Goal: Task Accomplishment & Management: Manage account settings

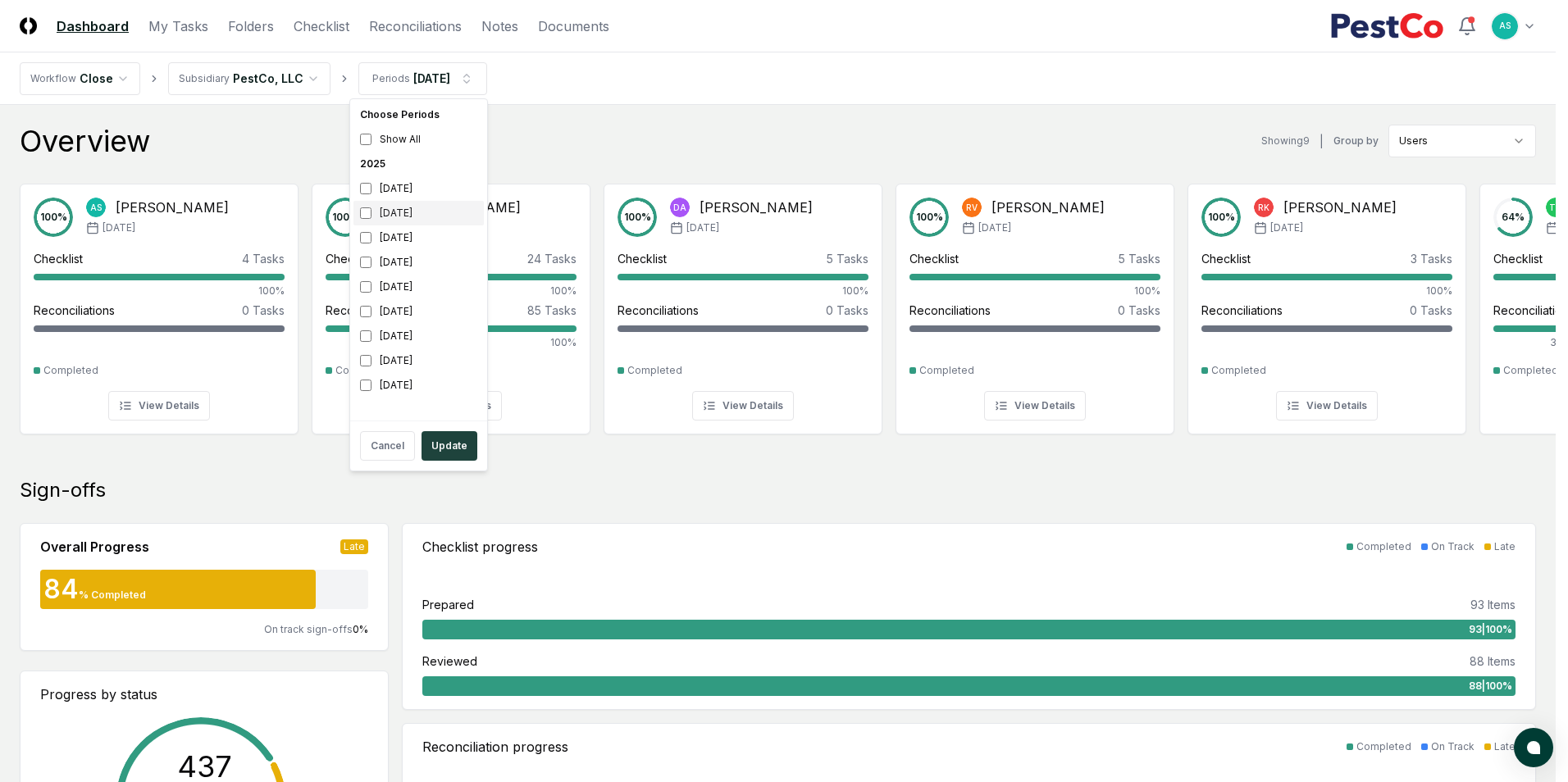
click at [355, 208] on div "[DATE]" at bounding box center [418, 214] width 131 height 25
click at [368, 196] on div "[DATE]" at bounding box center [418, 189] width 131 height 25
click at [448, 455] on button "Update" at bounding box center [449, 445] width 55 height 29
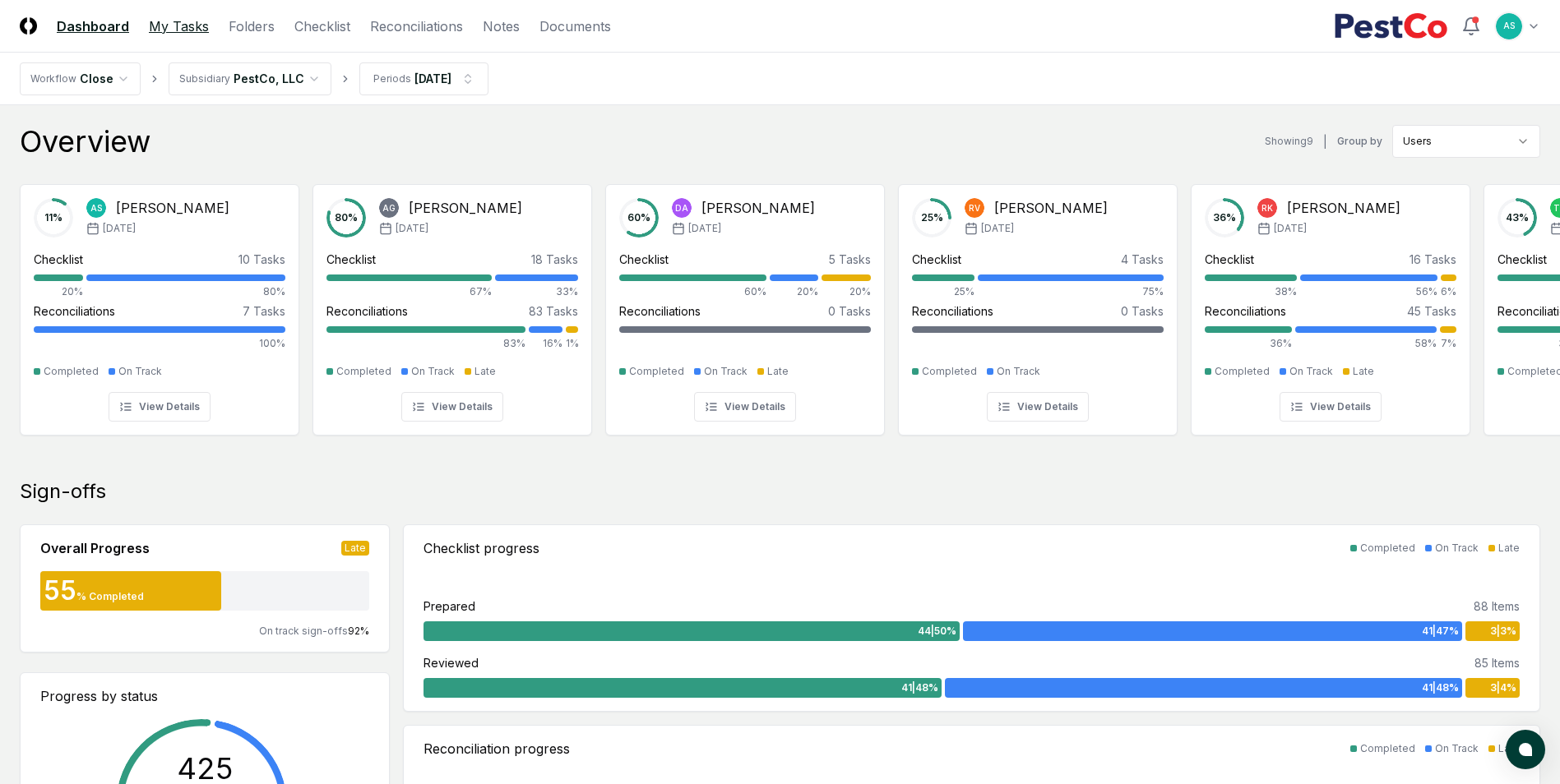
click at [187, 31] on link "My Tasks" at bounding box center [178, 26] width 60 height 20
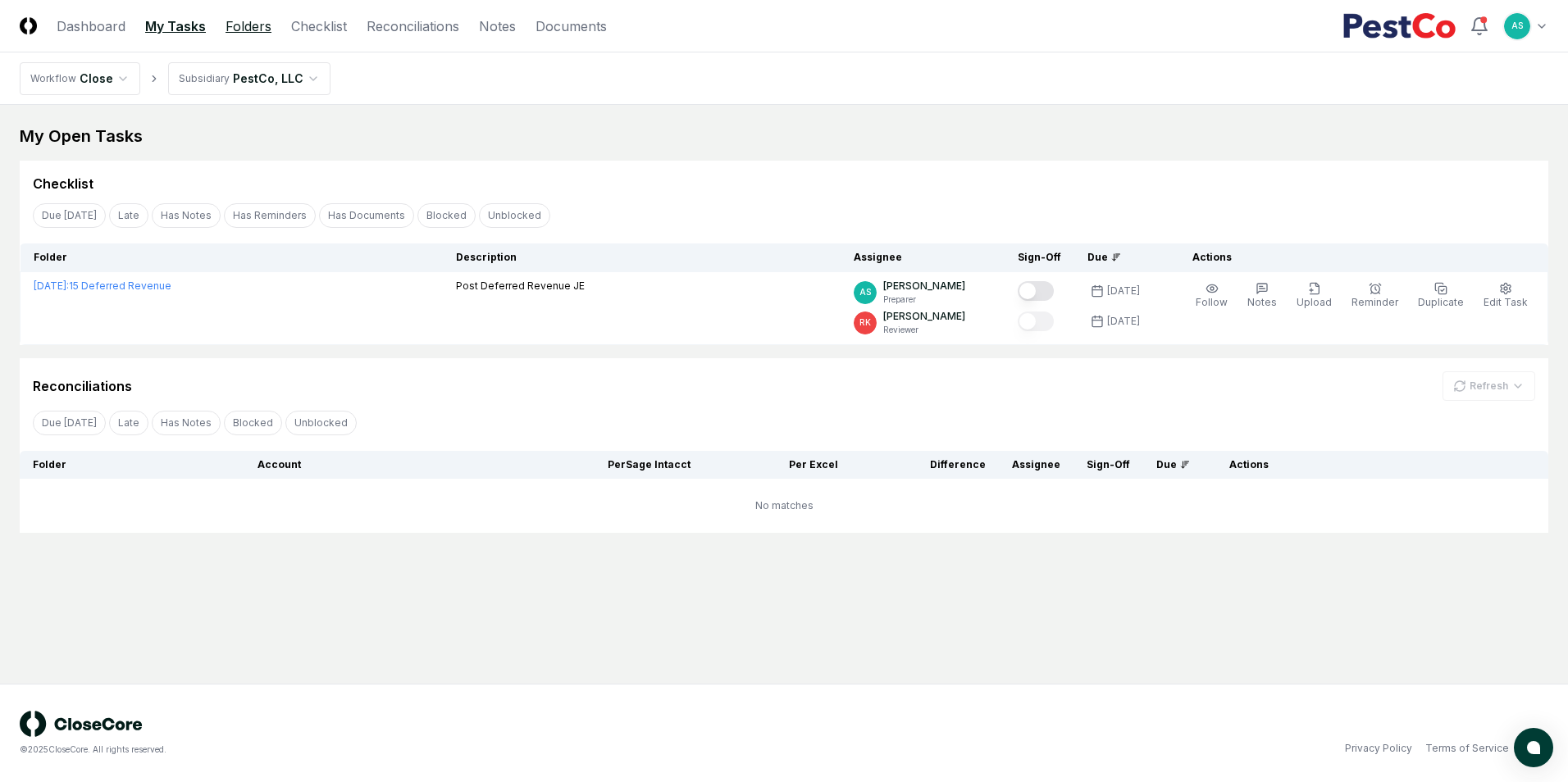
click at [252, 24] on link "Folders" at bounding box center [248, 26] width 46 height 20
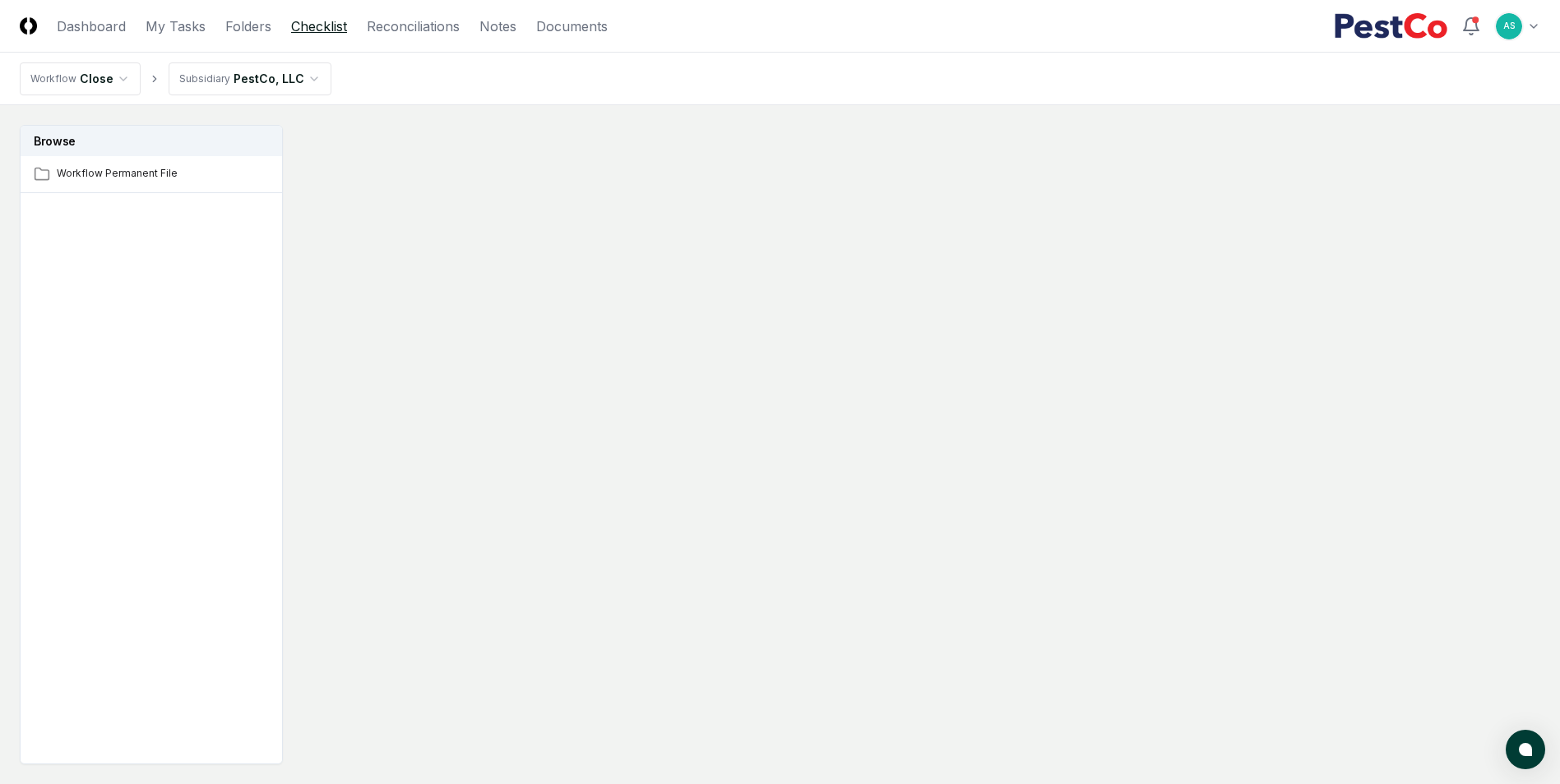
click at [342, 30] on link "Checklist" at bounding box center [319, 26] width 56 height 20
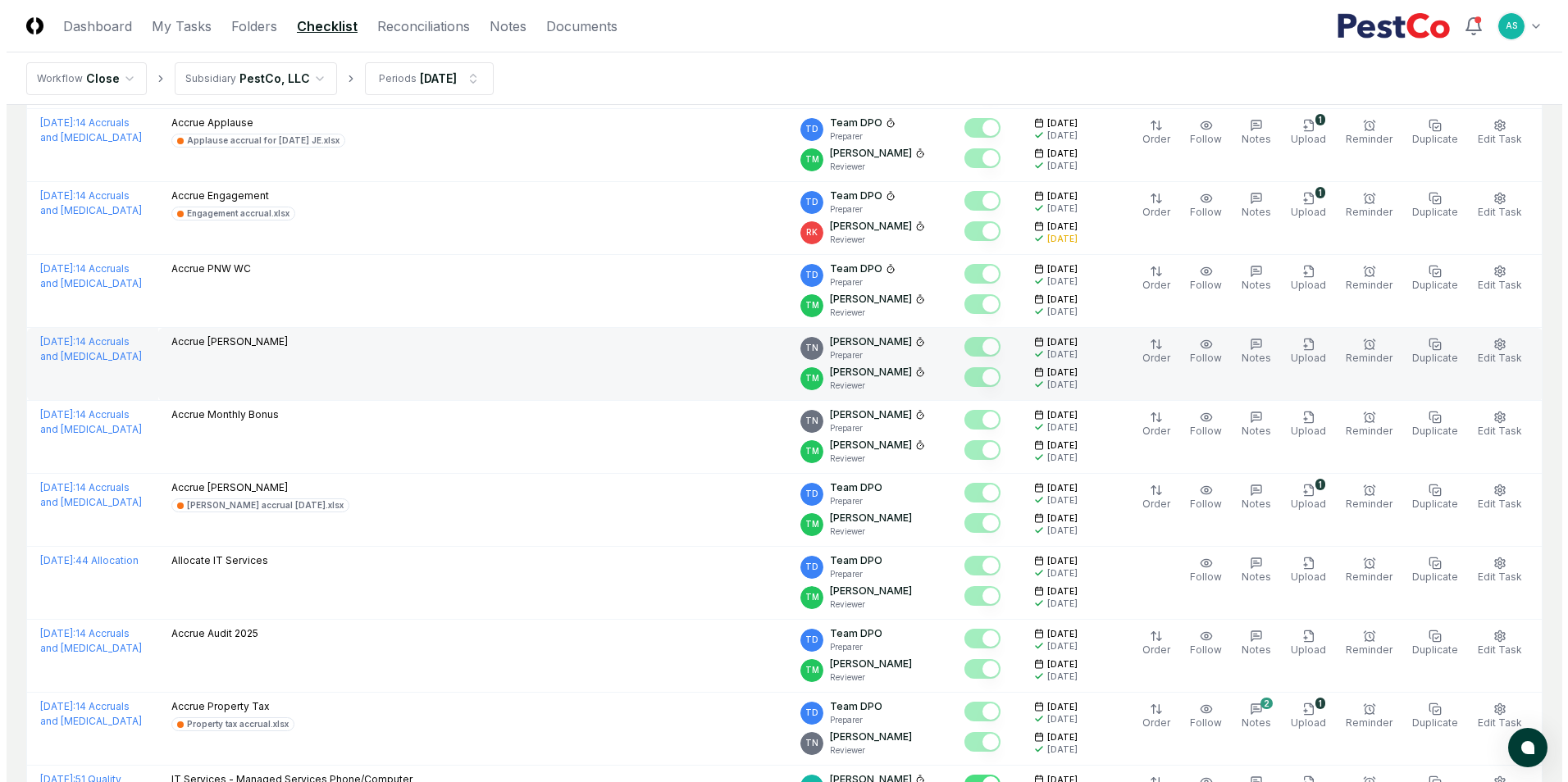
scroll to position [492, 0]
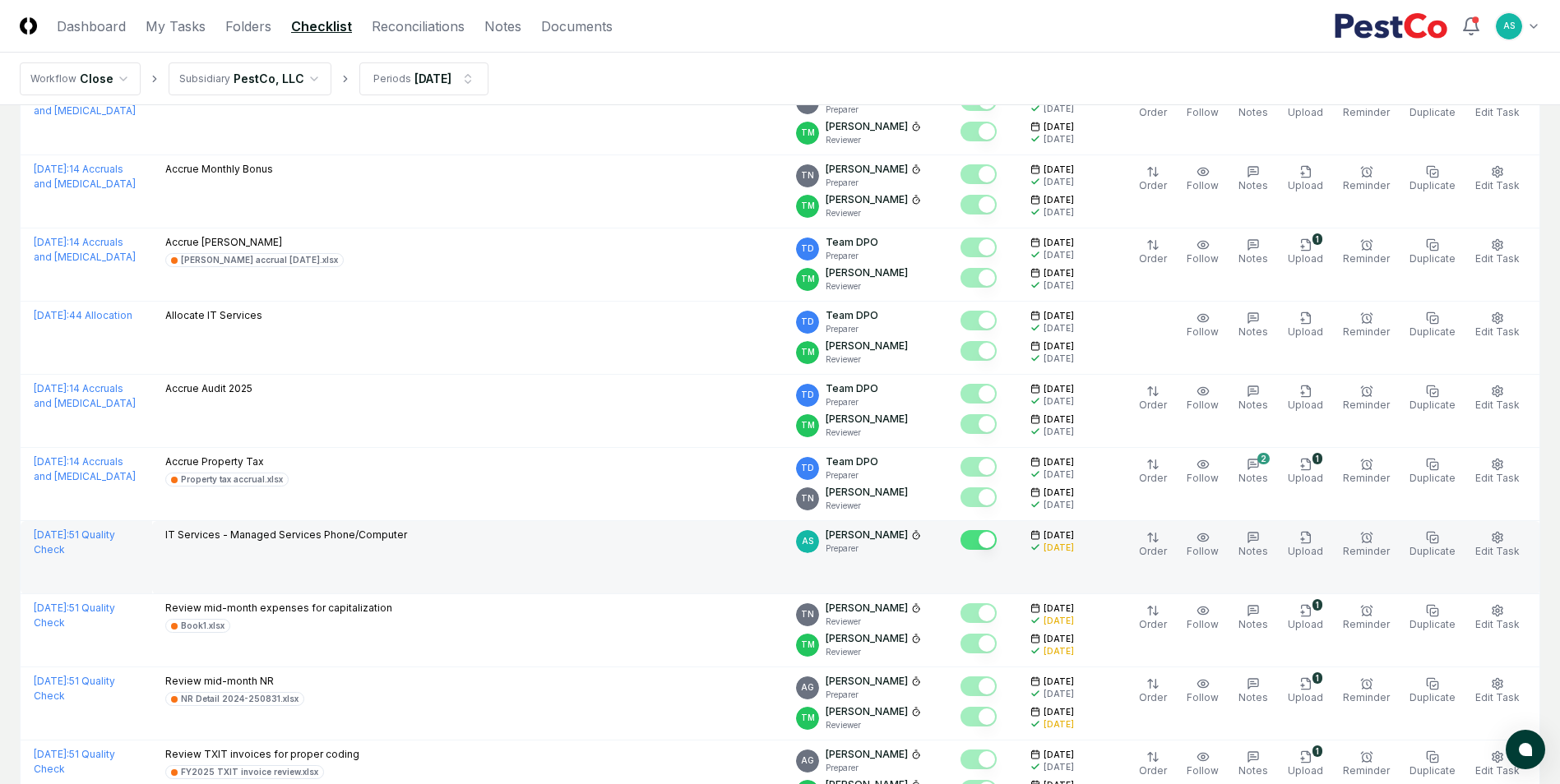
click at [327, 564] on td "IT Services - Managed Services Phone/Computer" at bounding box center [467, 557] width 630 height 73
click at [1504, 547] on span "Edit Task" at bounding box center [1497, 551] width 45 height 13
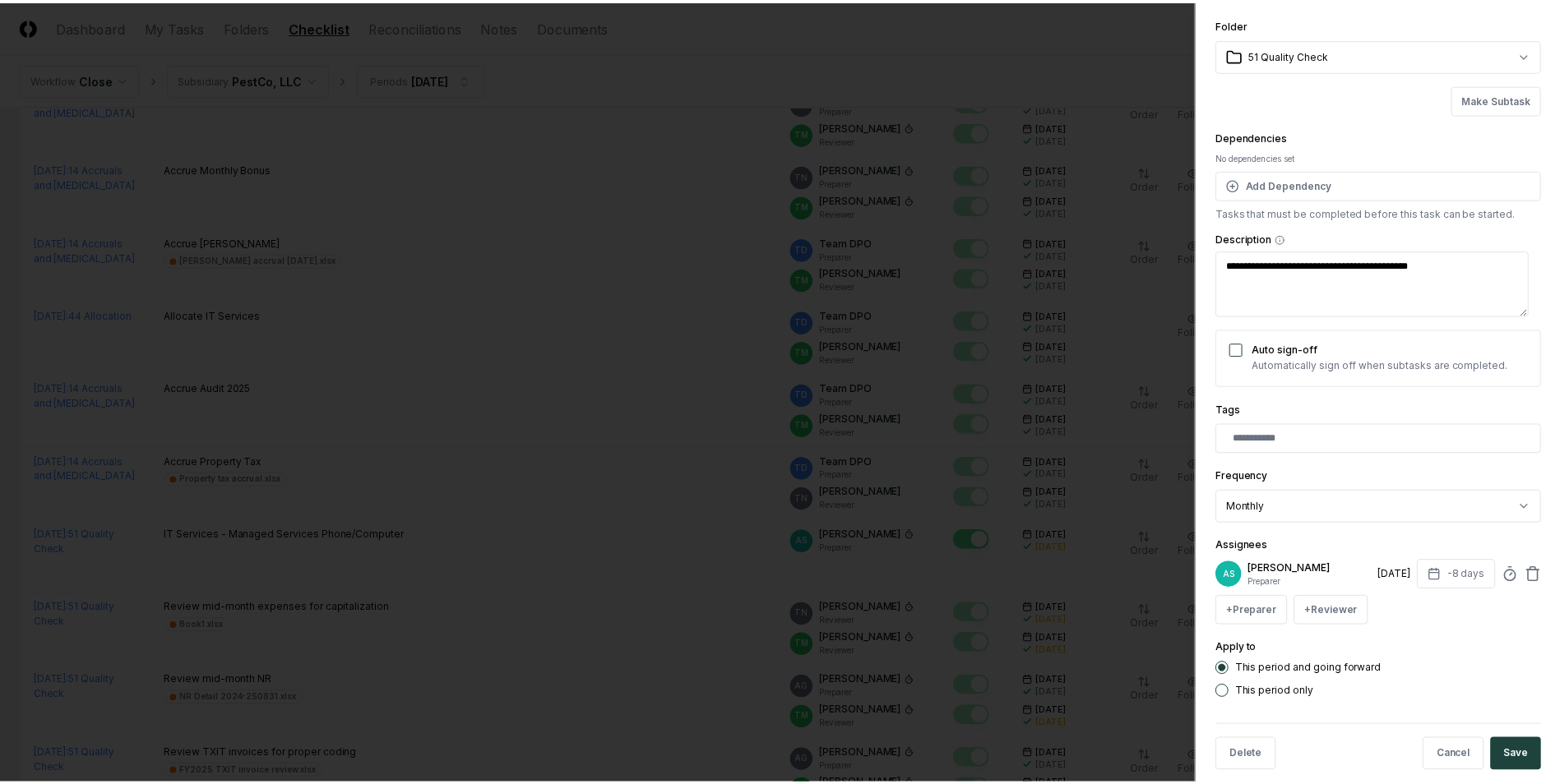
scroll to position [73, 0]
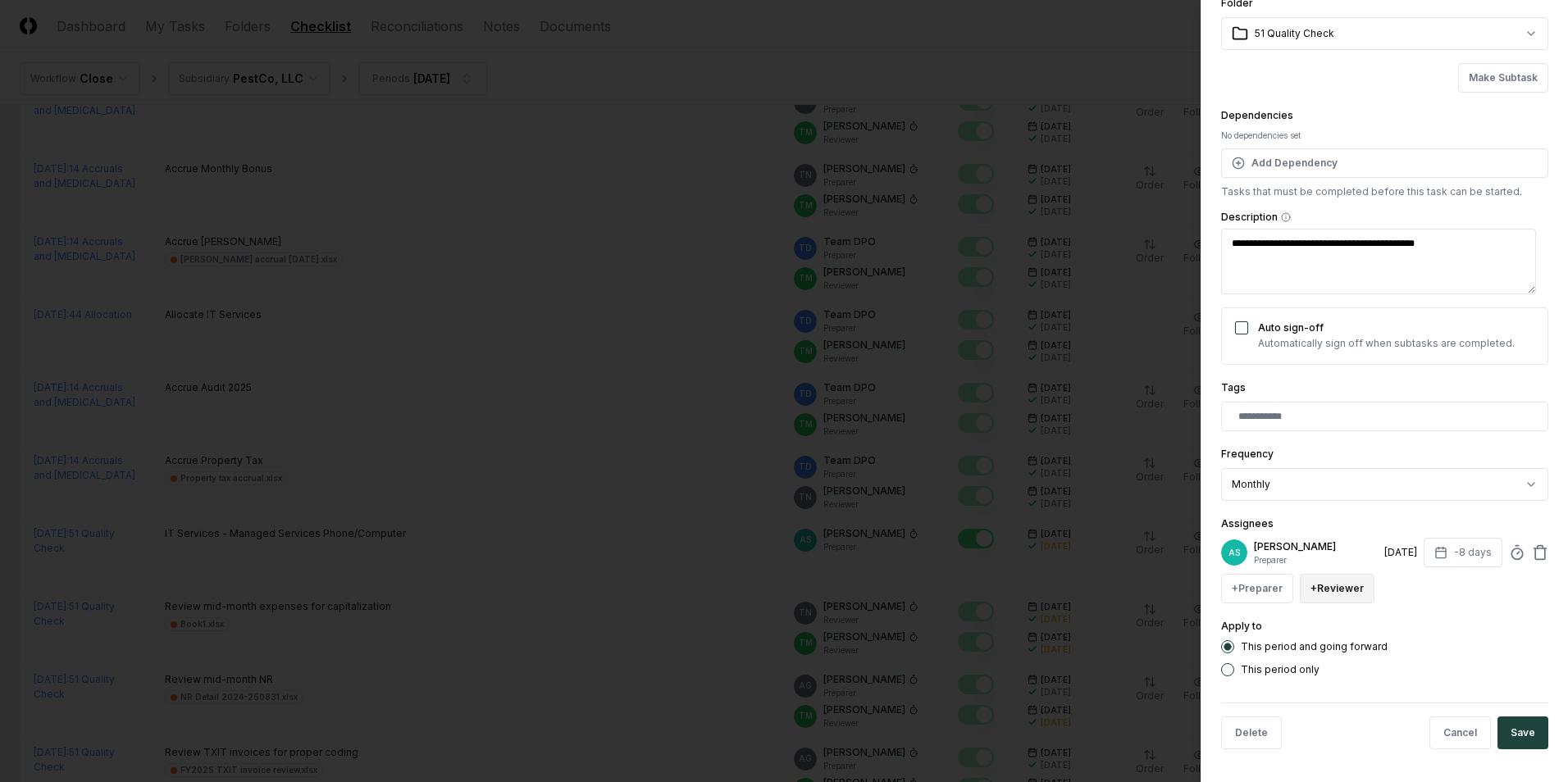
click at [1336, 596] on button "+ Reviewer" at bounding box center [1336, 588] width 74 height 29
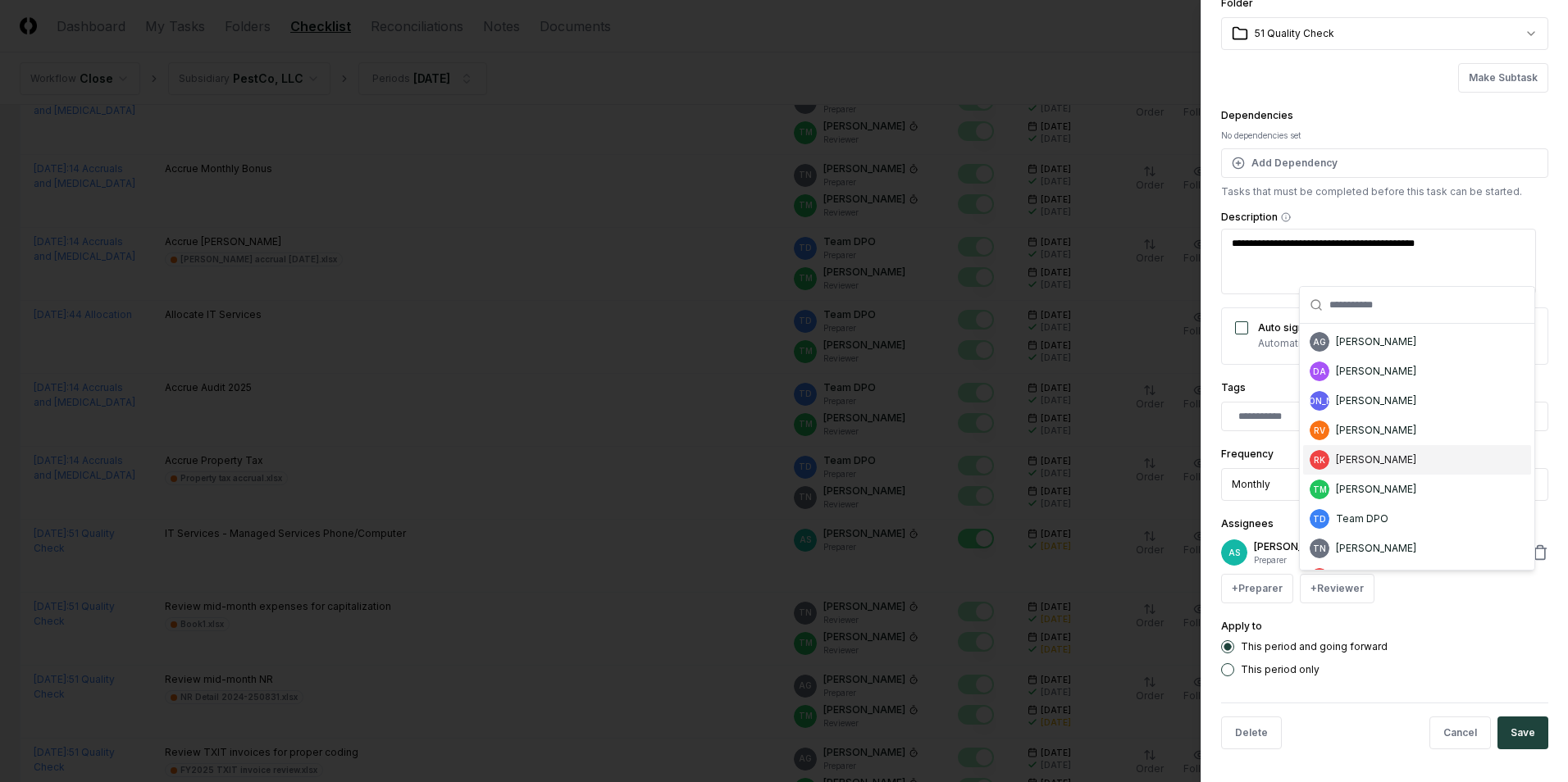
click at [1414, 462] on div "[PERSON_NAME]" at bounding box center [1416, 459] width 228 height 29
type textarea "*"
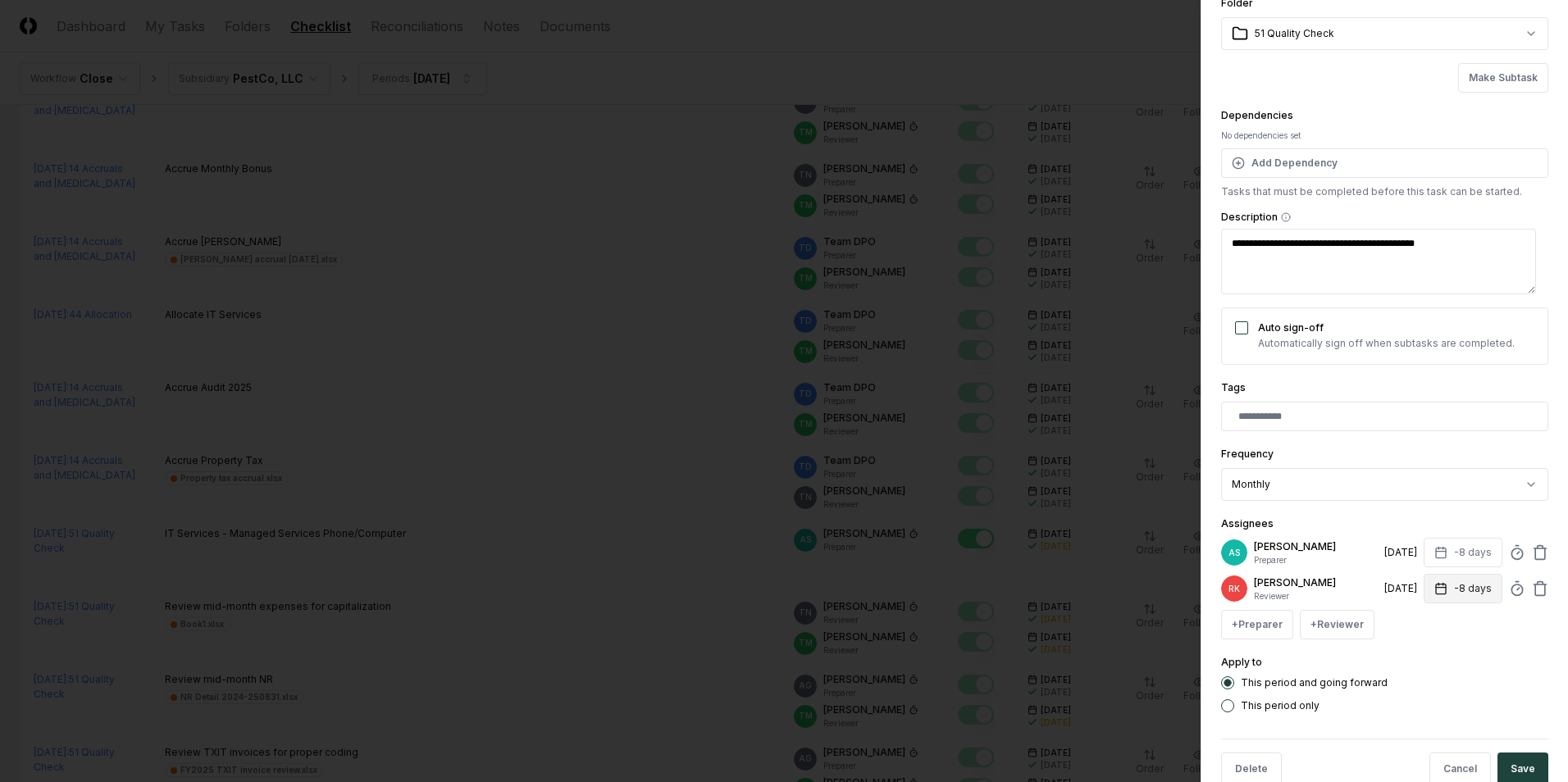
click at [1469, 591] on button "-8 days" at bounding box center [1463, 588] width 79 height 29
click at [1412, 659] on input "**" at bounding box center [1400, 652] width 57 height 29
click at [1412, 651] on input "**" at bounding box center [1400, 652] width 57 height 29
type input "**"
click at [1412, 651] on input "**" at bounding box center [1400, 652] width 57 height 29
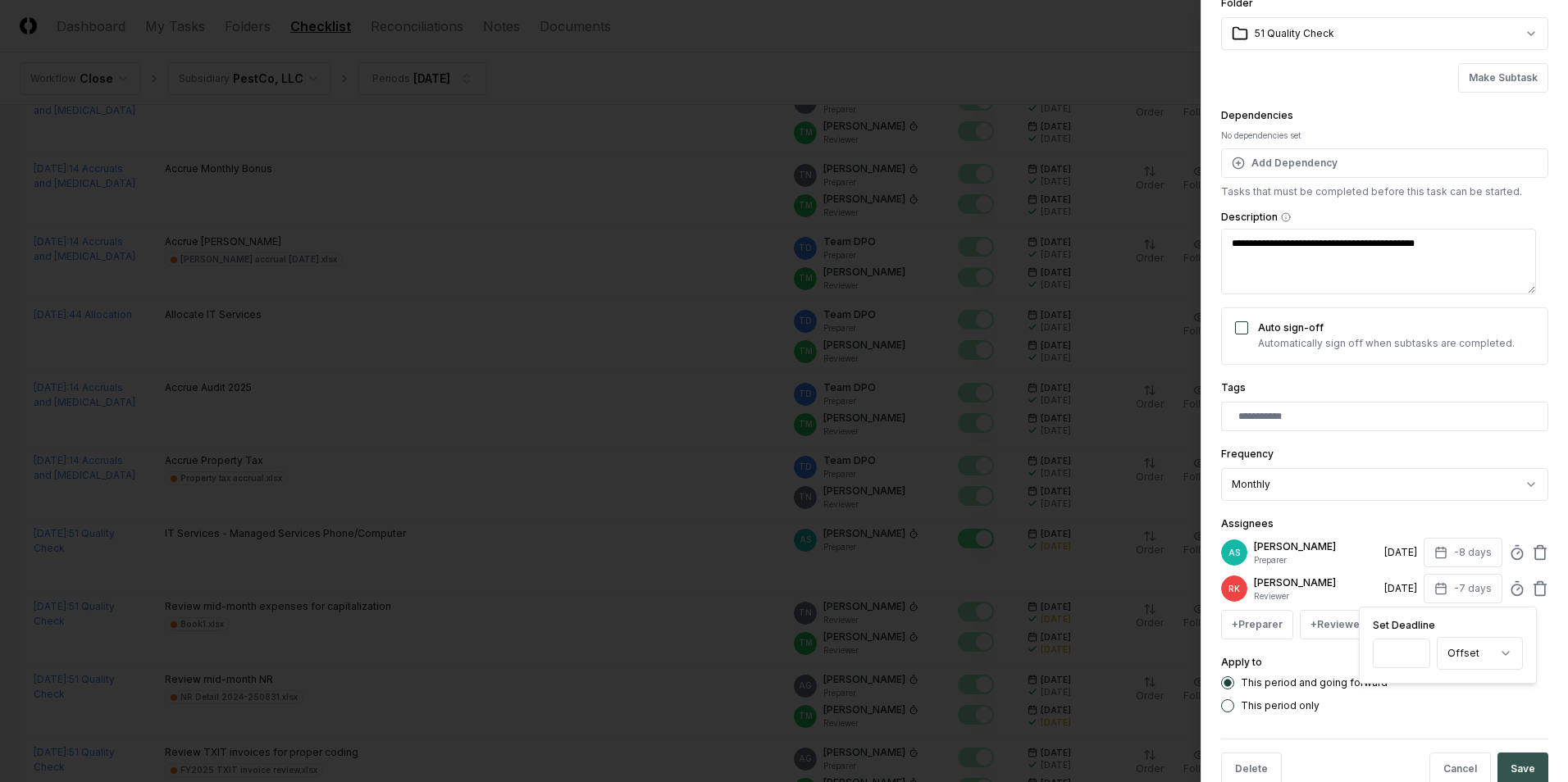
click at [1520, 759] on button "Save" at bounding box center [1522, 769] width 51 height 33
type textarea "*"
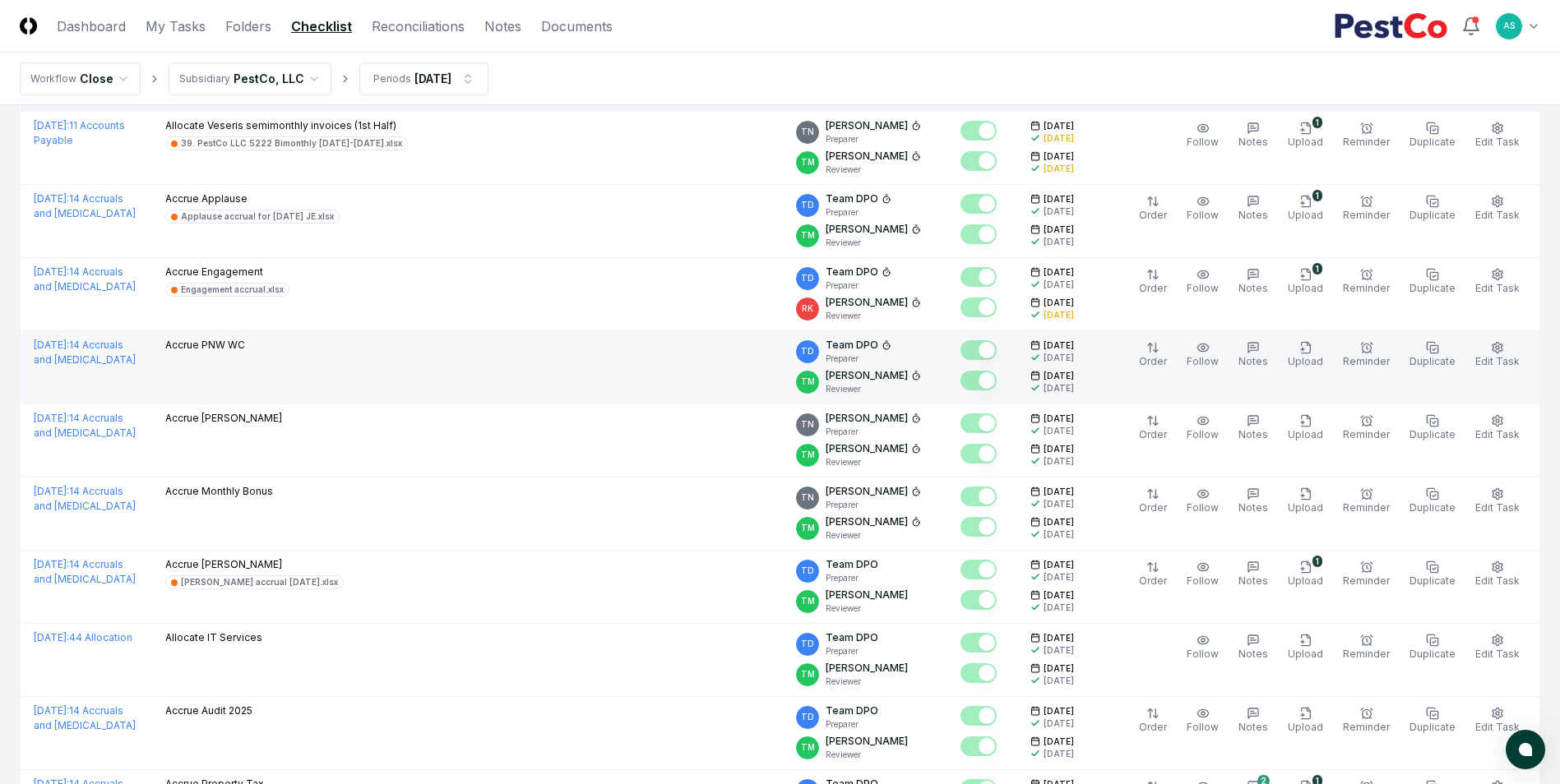
scroll to position [0, 0]
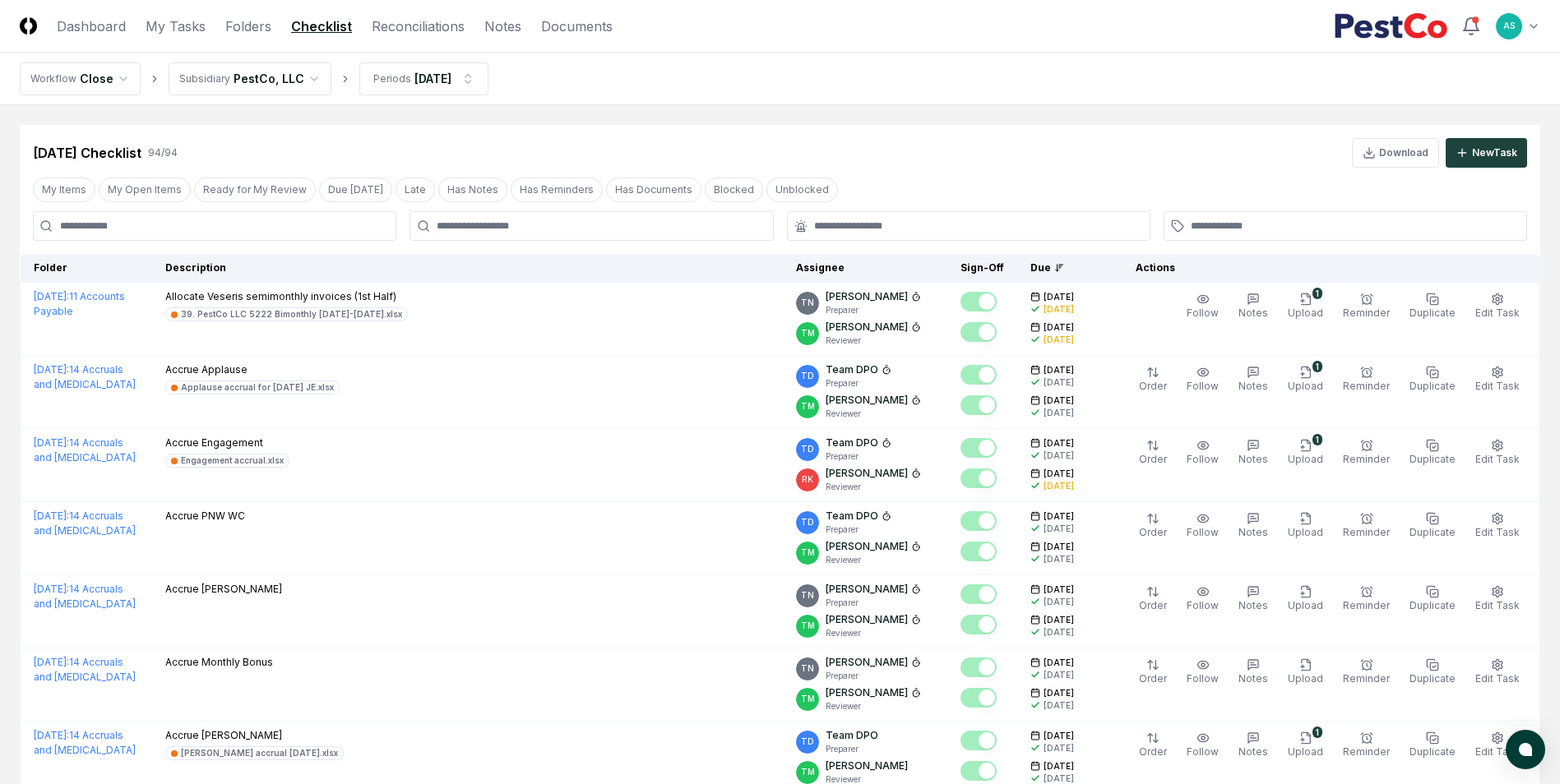
click at [675, 237] on div at bounding box center [591, 226] width 363 height 30
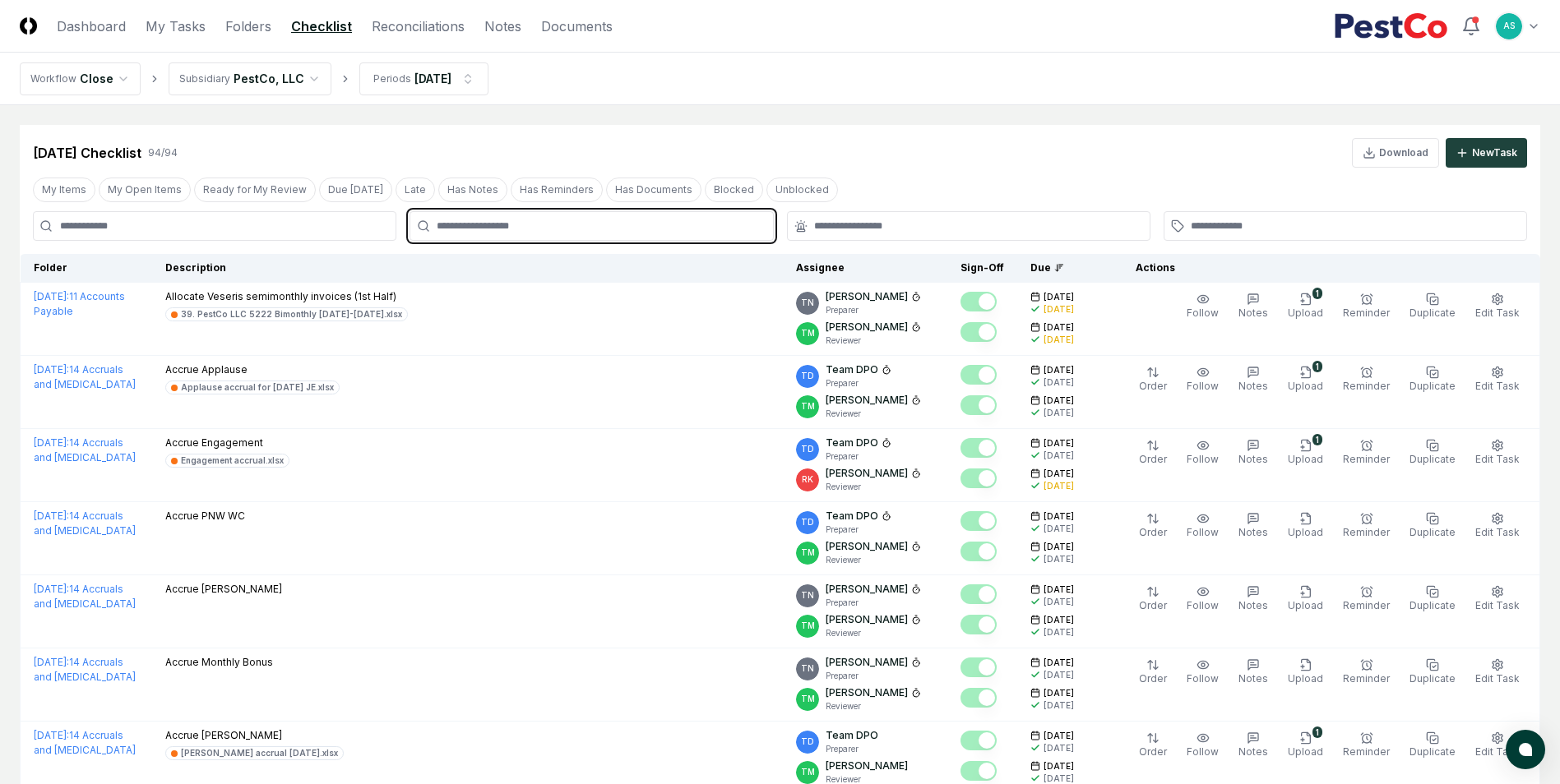
click at [672, 228] on input "text" at bounding box center [599, 226] width 325 height 15
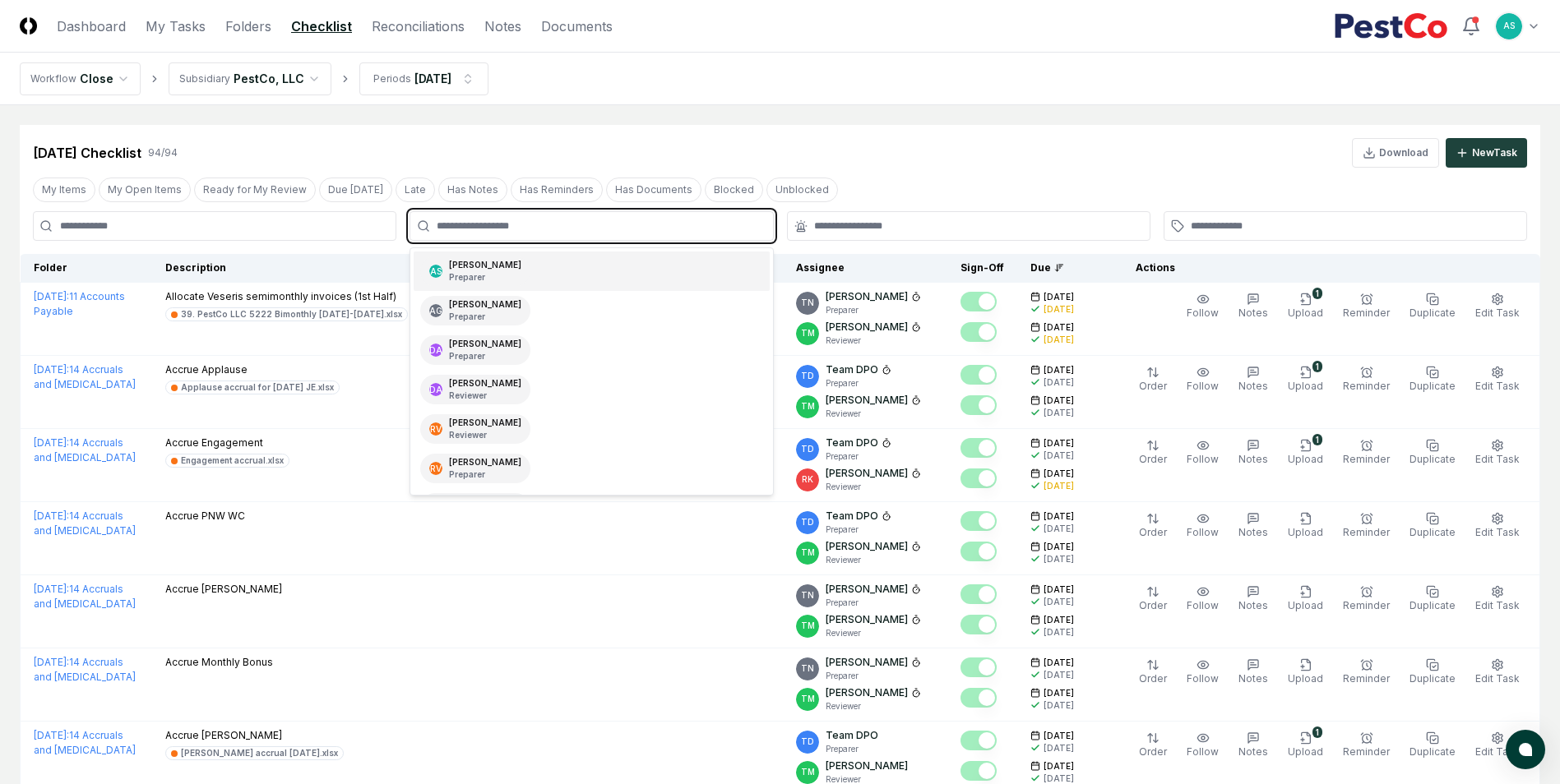
click at [608, 262] on div "AS [PERSON_NAME] Preparer" at bounding box center [591, 271] width 355 height 39
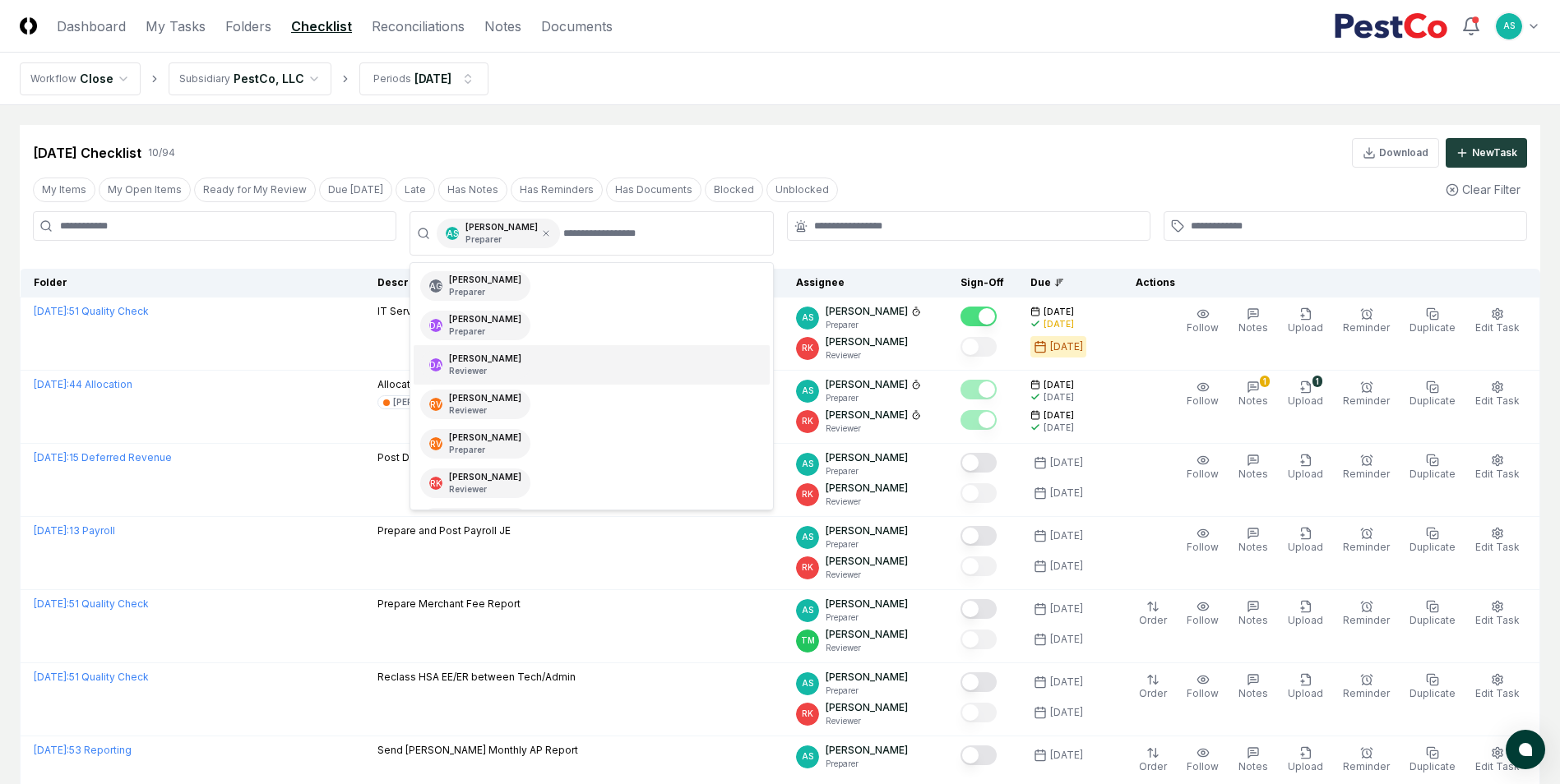
click at [1051, 158] on div "[DATE] Checklist 10 / 94 Download New Task" at bounding box center [780, 152] width 1495 height 30
